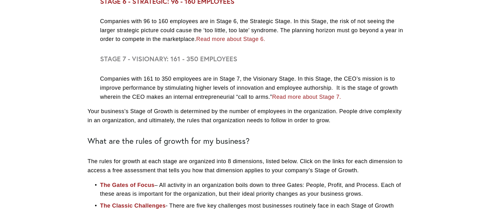
scroll to position [1001, 0]
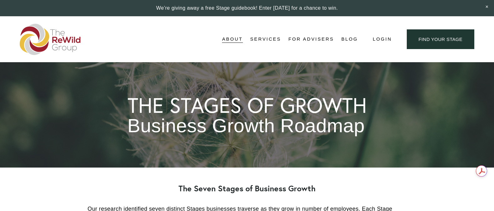
click at [0, 0] on span "Free Resources" at bounding box center [0, 0] width 0 height 0
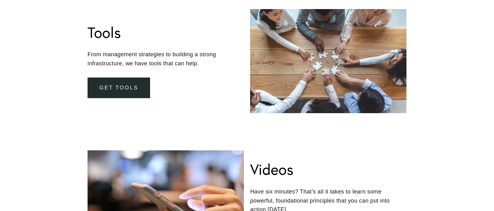
scroll to position [393, 0]
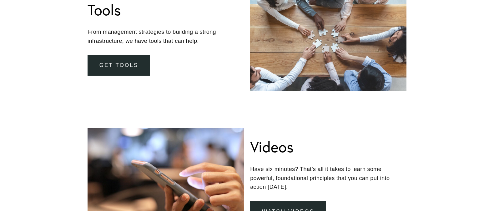
click at [139, 62] on link "Get Tools" at bounding box center [119, 65] width 63 height 21
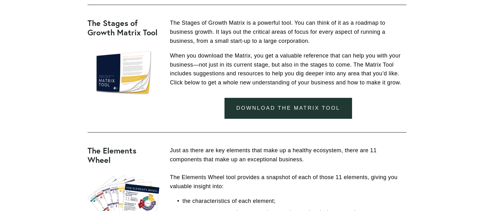
scroll to position [242, 0]
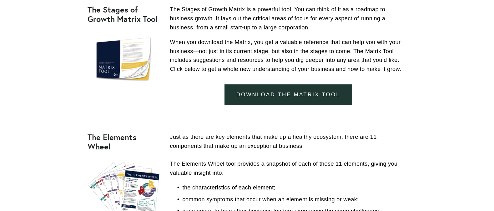
click at [287, 94] on link "download the matrix tool" at bounding box center [289, 94] width 128 height 21
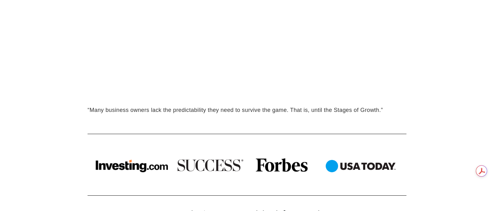
scroll to position [530, 0]
